Goal: Transaction & Acquisition: Purchase product/service

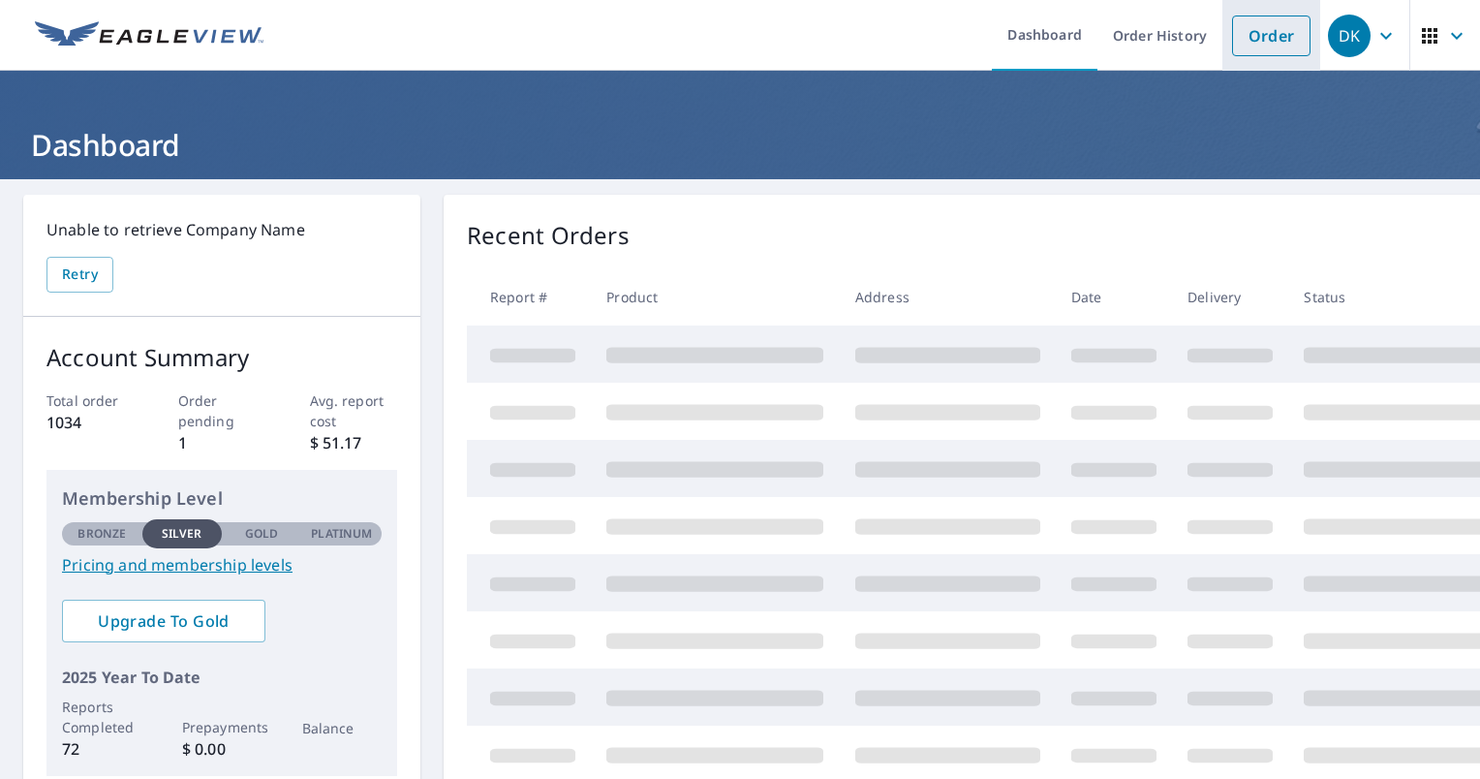
click at [1252, 36] on link "Order" at bounding box center [1271, 35] width 78 height 41
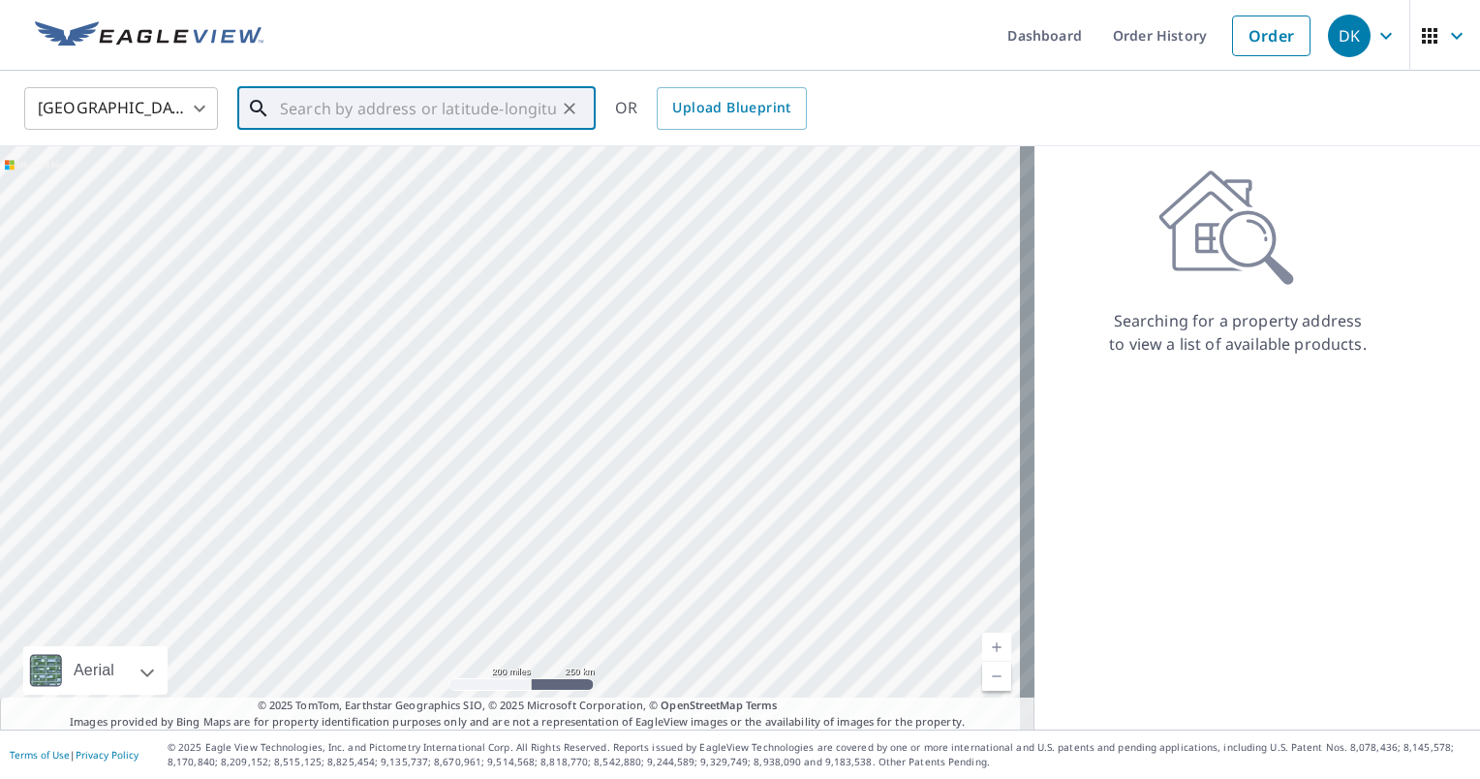
click at [451, 97] on input "text" at bounding box center [418, 108] width 276 height 54
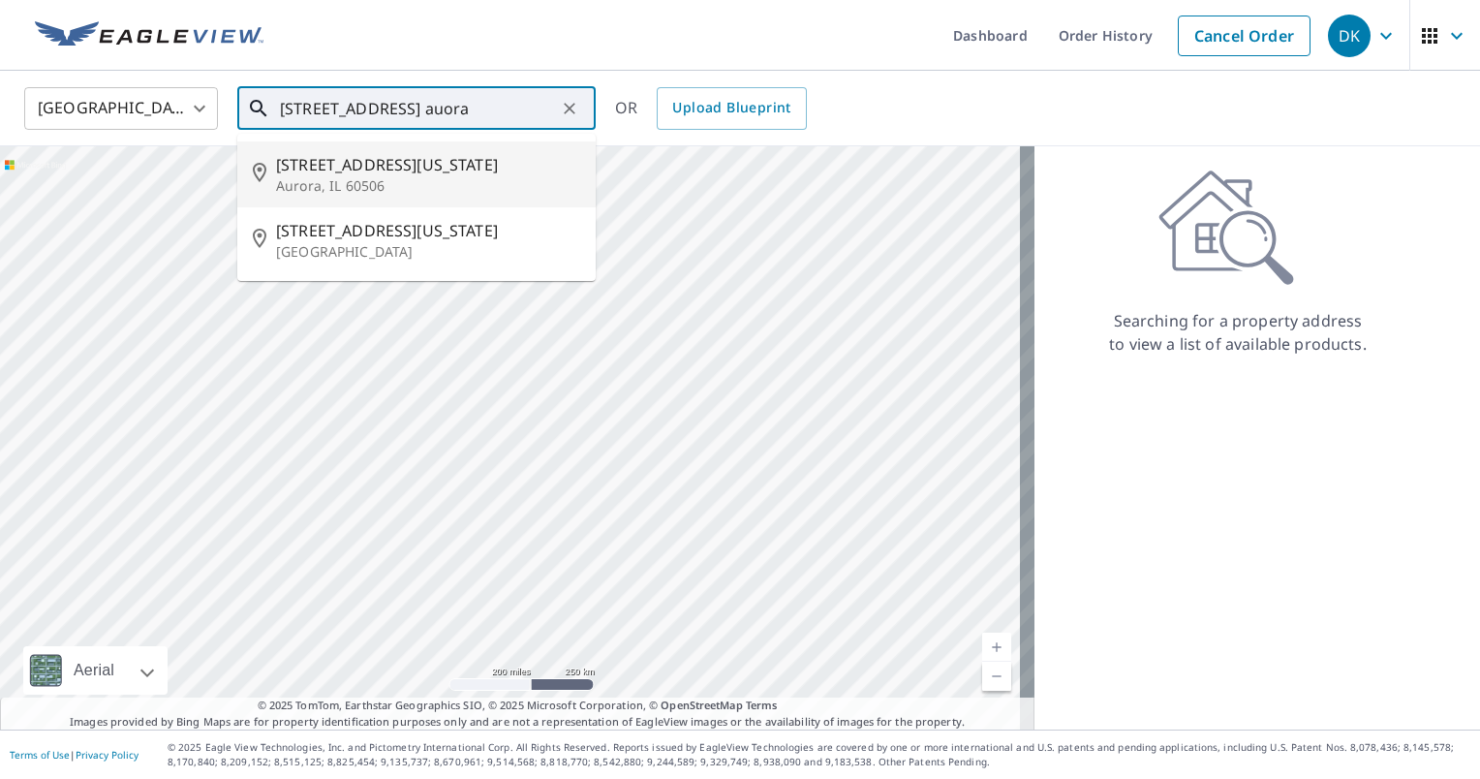
click at [349, 180] on p "Aurora, IL 60506" at bounding box center [428, 185] width 304 height 19
type input "[STREET_ADDRESS][US_STATE]"
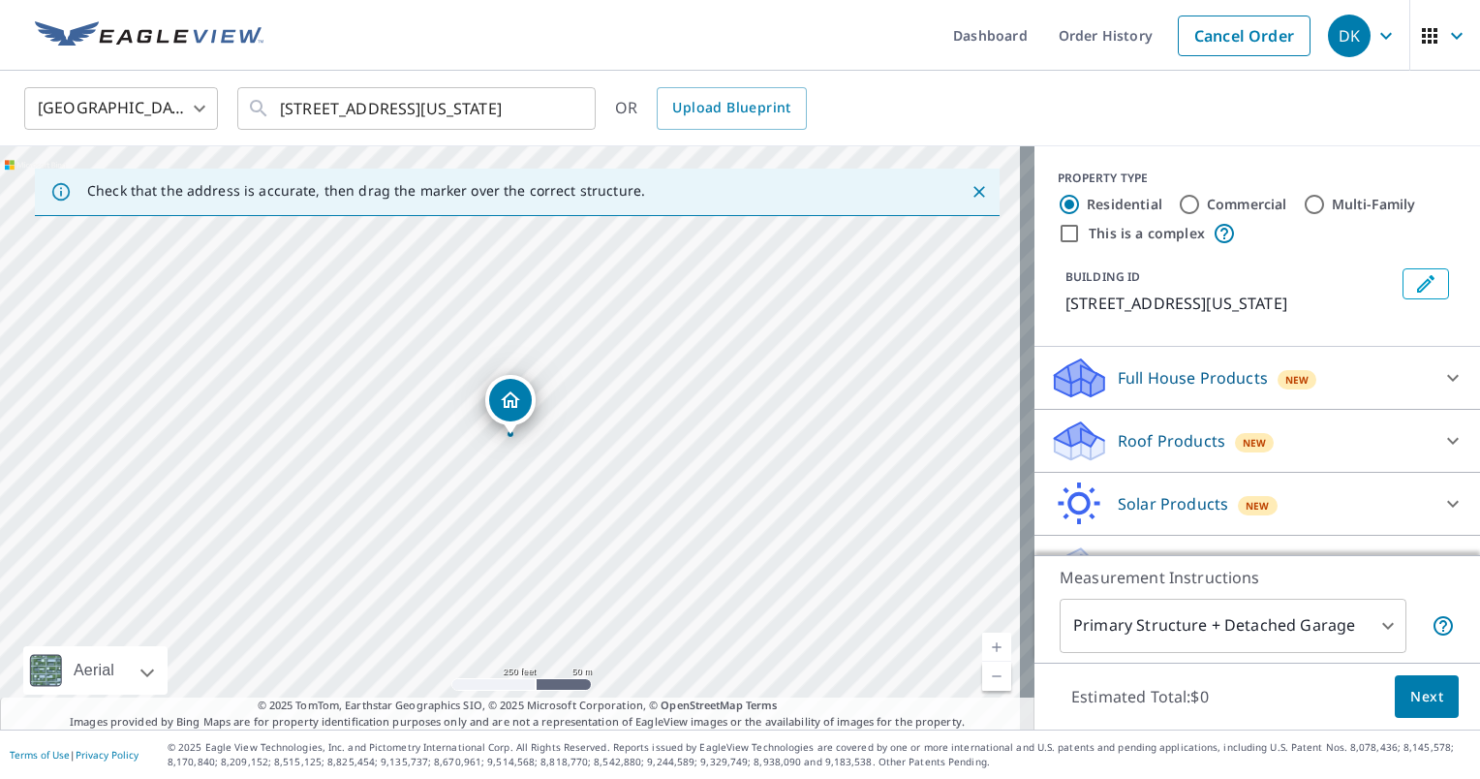
click at [1389, 446] on div "Roof Products New" at bounding box center [1240, 441] width 380 height 46
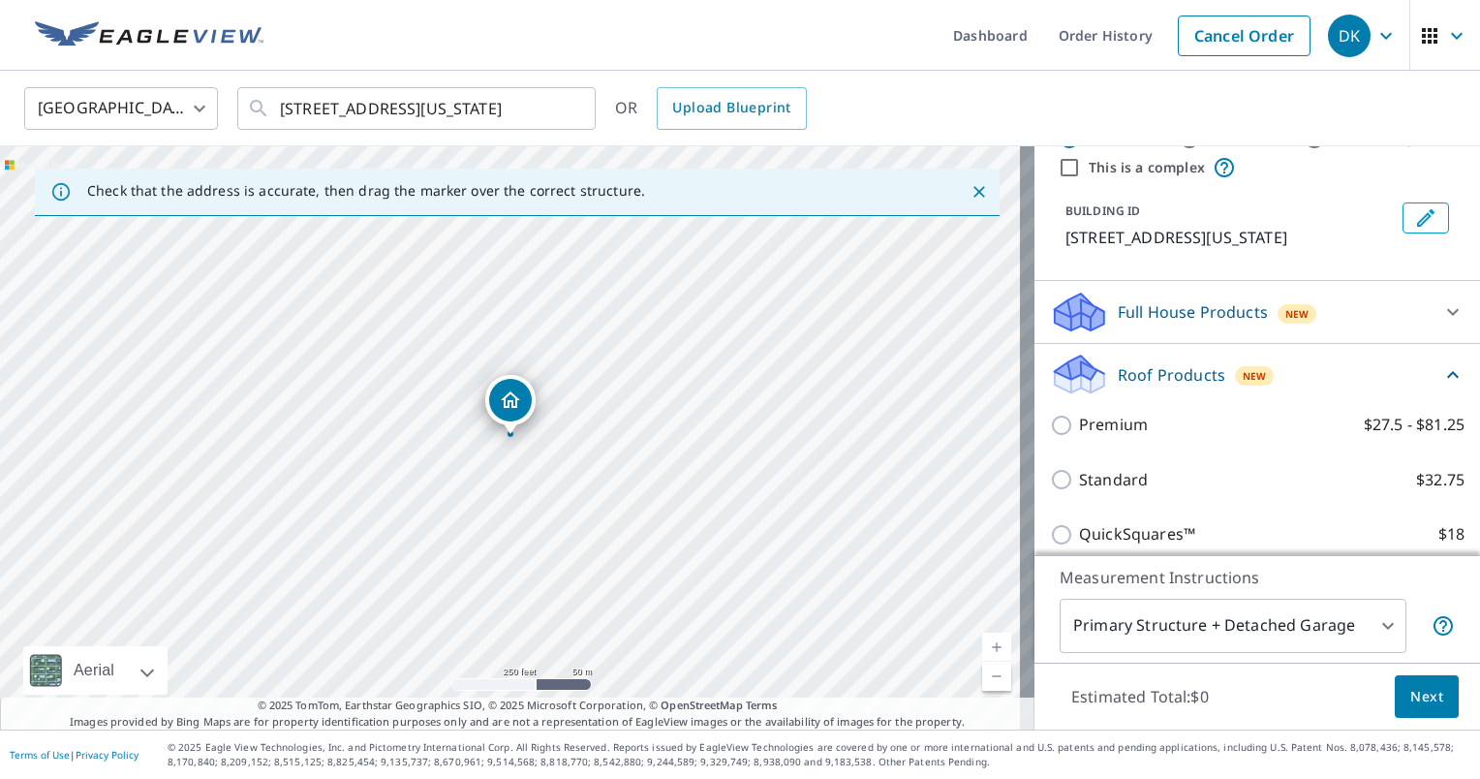
scroll to position [97, 0]
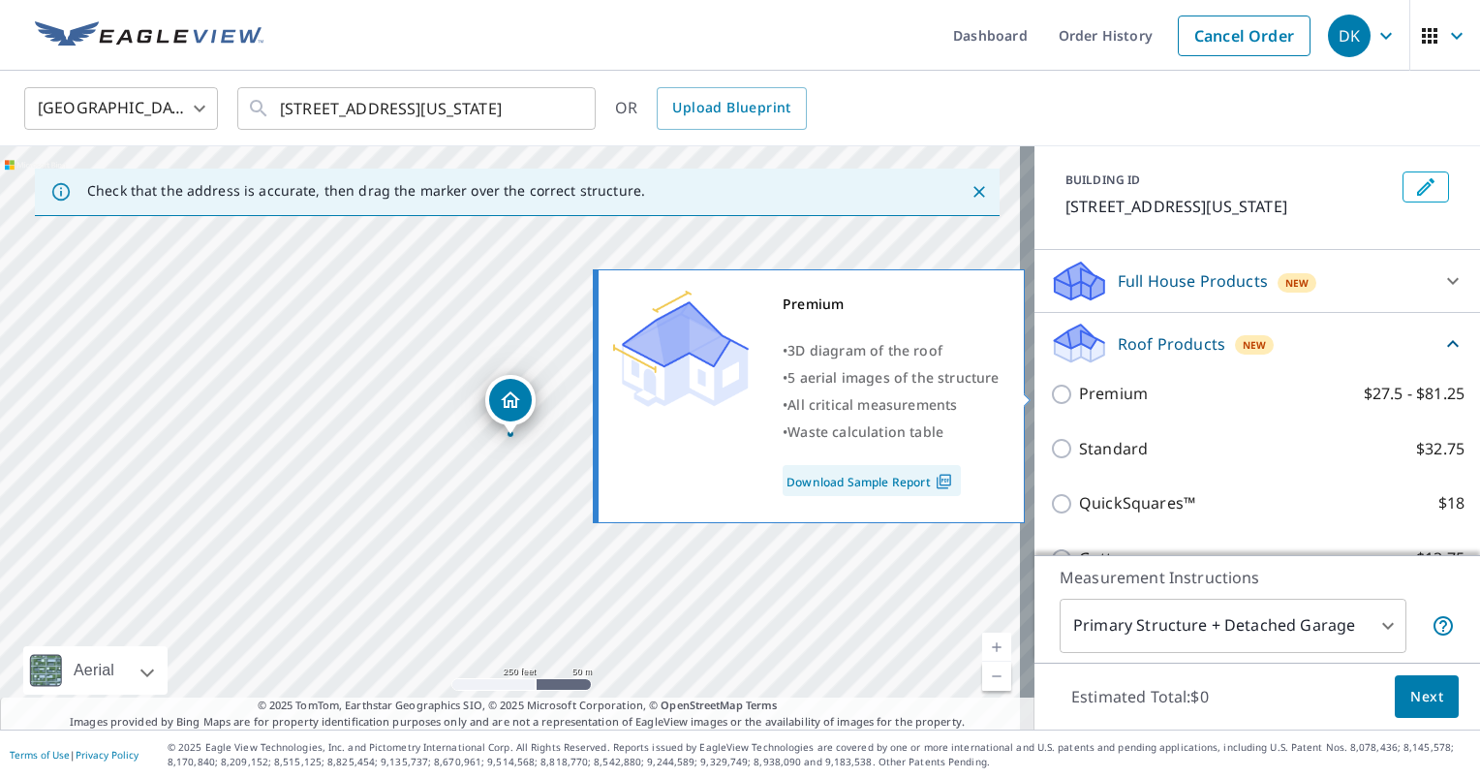
click at [1081, 397] on p "Premium" at bounding box center [1113, 394] width 69 height 24
click at [1079, 397] on input "Premium $27.5 - $81.25" at bounding box center [1064, 394] width 29 height 23
checkbox input "true"
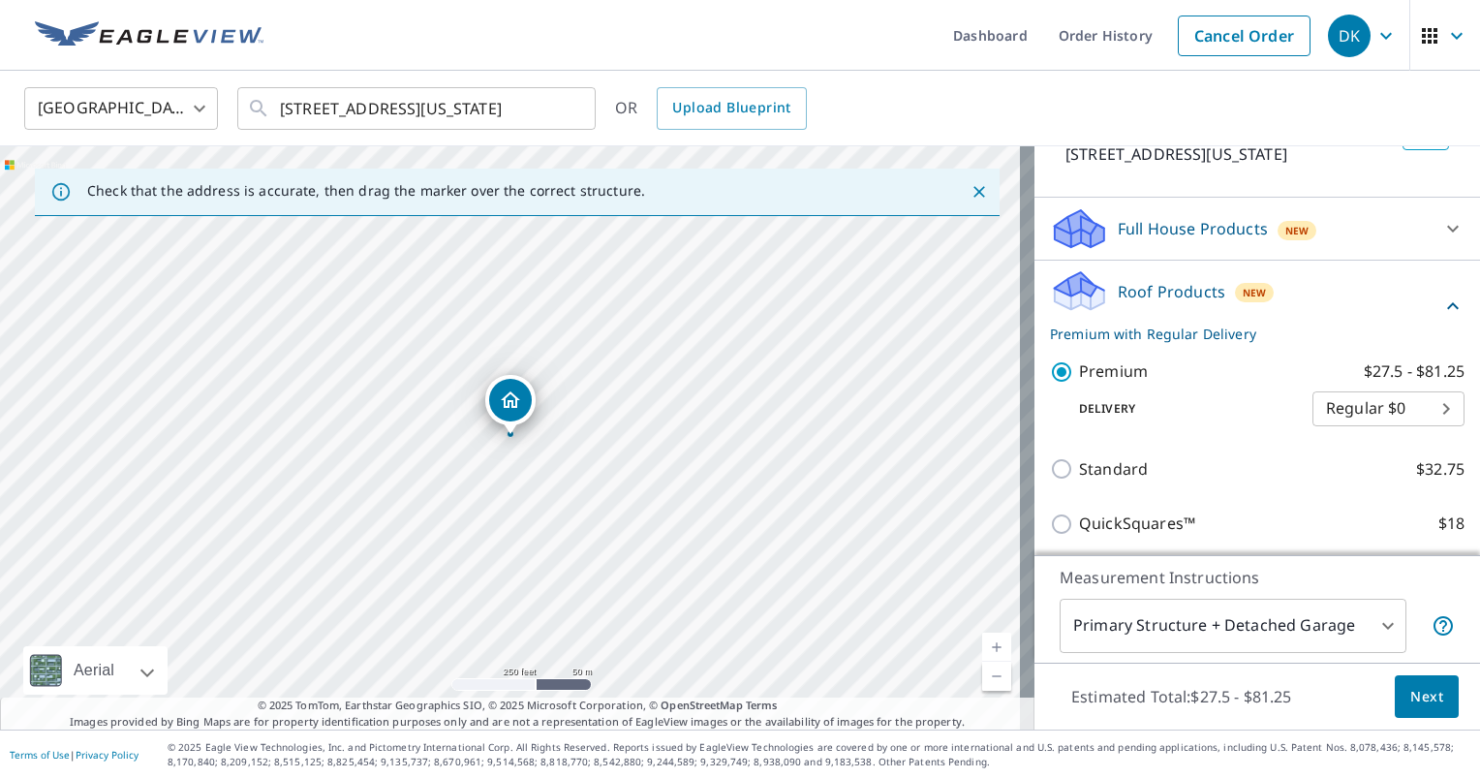
scroll to position [194, 0]
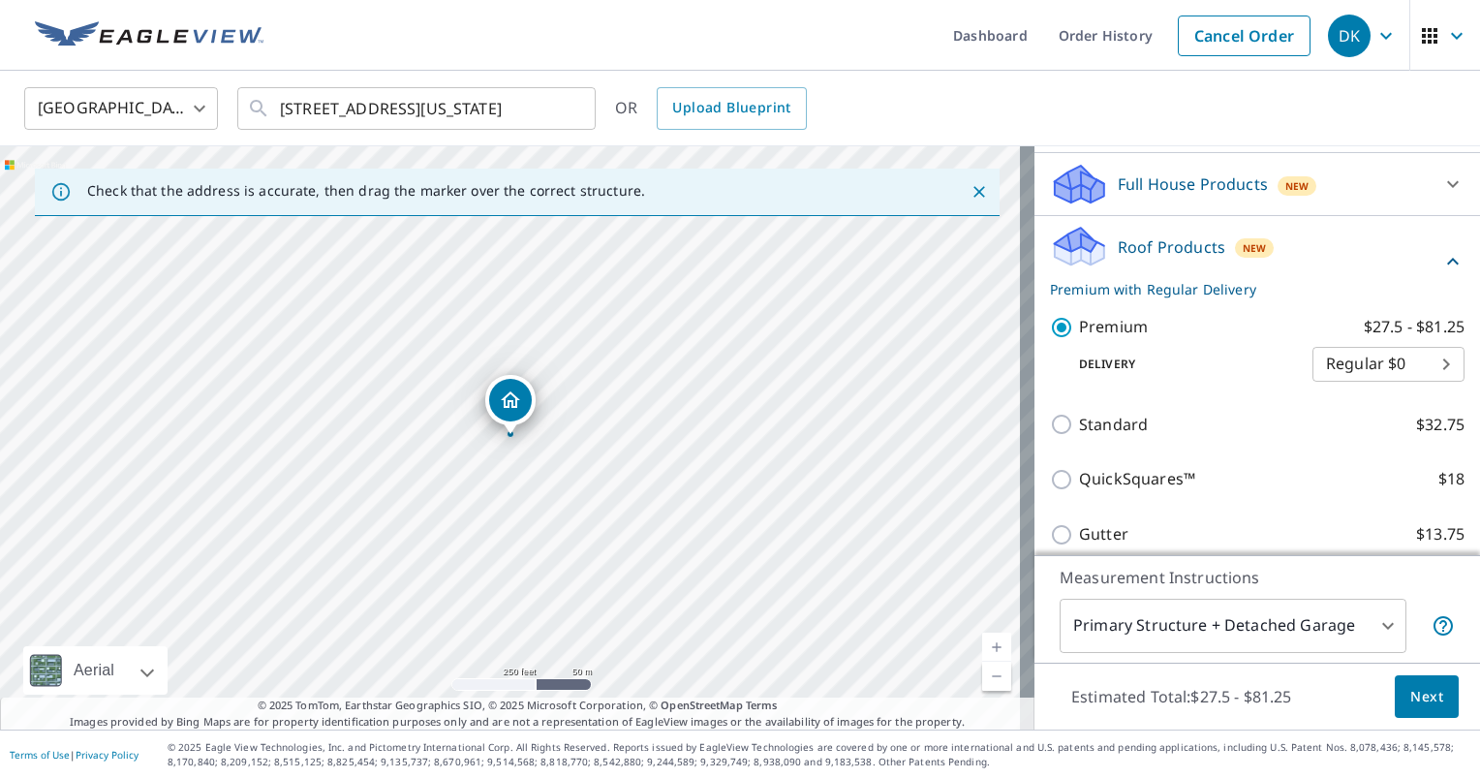
click at [1419, 686] on span "Next" at bounding box center [1426, 697] width 33 height 24
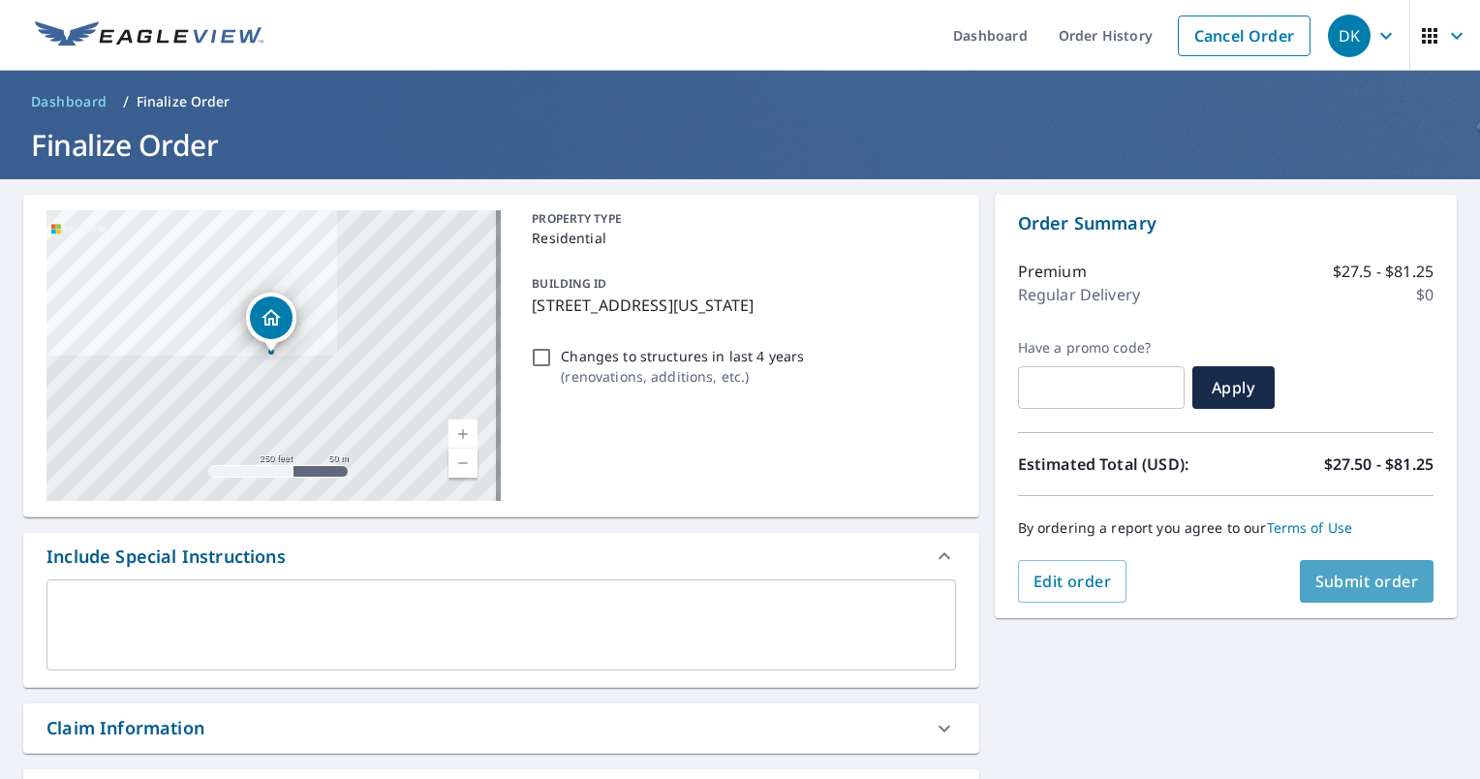
click at [1378, 593] on button "Submit order" at bounding box center [1367, 581] width 135 height 43
